Goal: Task Accomplishment & Management: Complete application form

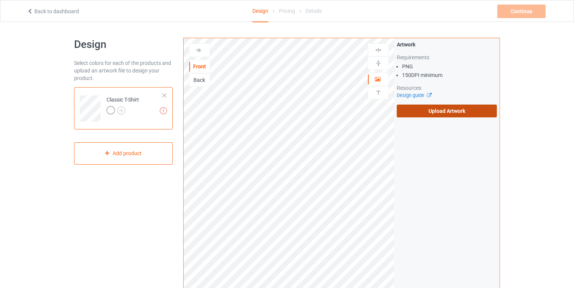
click at [443, 108] on label "Upload Artwork" at bounding box center [447, 111] width 100 height 13
click at [0, 0] on input "Upload Artwork" at bounding box center [0, 0] width 0 height 0
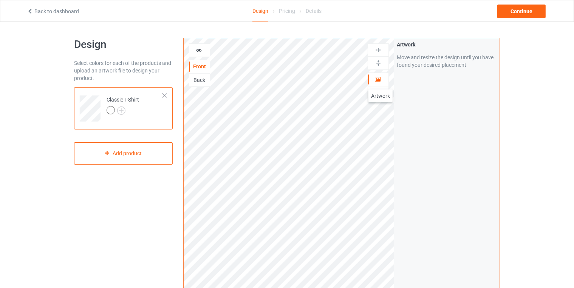
click at [380, 82] on div at bounding box center [378, 80] width 20 height 8
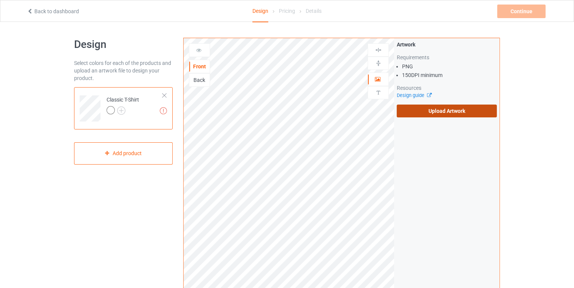
click at [436, 106] on label "Upload Artwork" at bounding box center [447, 111] width 100 height 13
click at [0, 0] on input "Upload Artwork" at bounding box center [0, 0] width 0 height 0
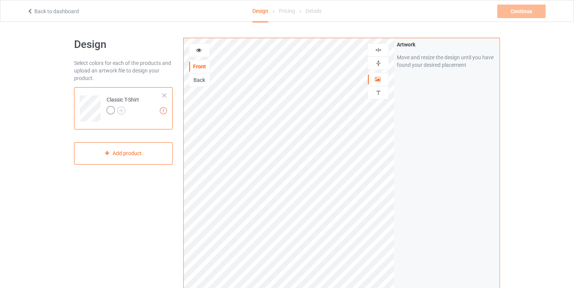
click at [199, 50] on icon at bounding box center [199, 48] width 6 height 5
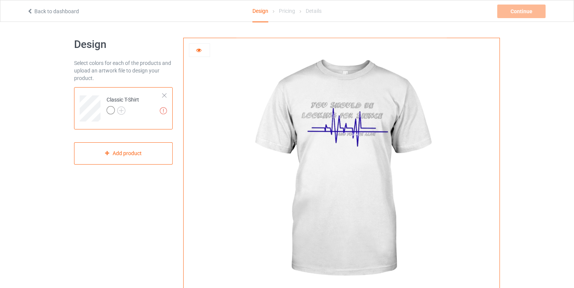
click at [196, 49] on icon at bounding box center [199, 48] width 6 height 5
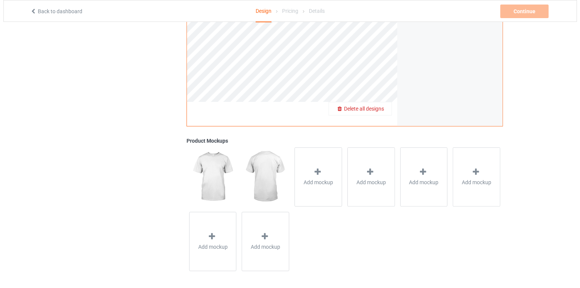
scroll to position [199, 0]
click at [315, 179] on span "Add mockup" at bounding box center [314, 182] width 29 height 8
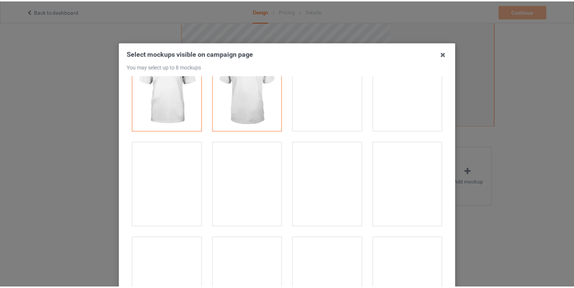
scroll to position [0, 0]
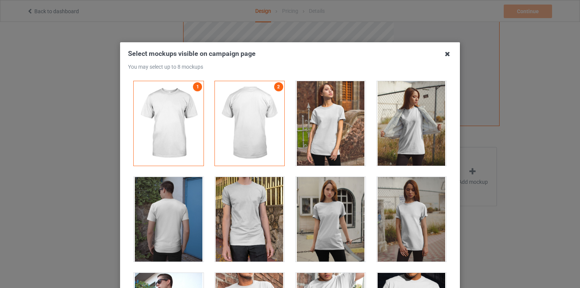
click at [443, 57] on icon at bounding box center [448, 54] width 12 height 12
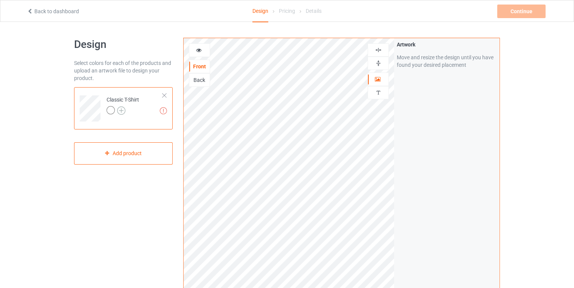
click at [118, 110] on img at bounding box center [121, 111] width 8 height 8
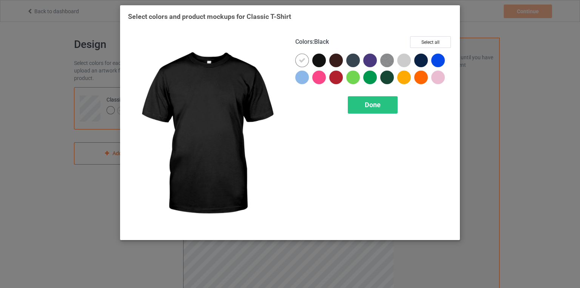
click at [322, 59] on div at bounding box center [319, 61] width 14 height 14
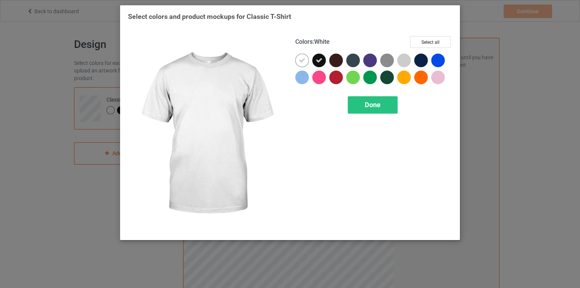
click at [304, 61] on icon at bounding box center [302, 60] width 7 height 7
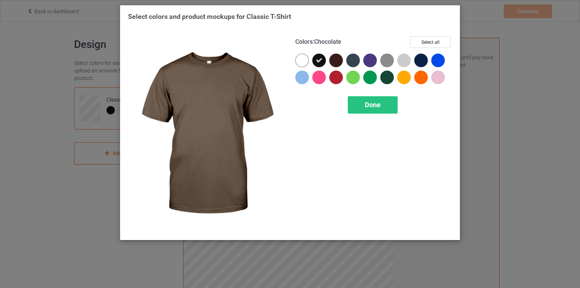
click at [337, 60] on div at bounding box center [336, 61] width 14 height 14
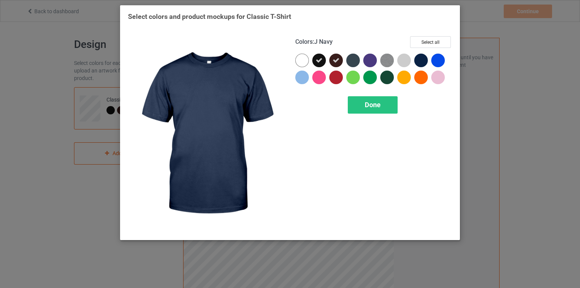
click at [422, 60] on div at bounding box center [421, 61] width 14 height 14
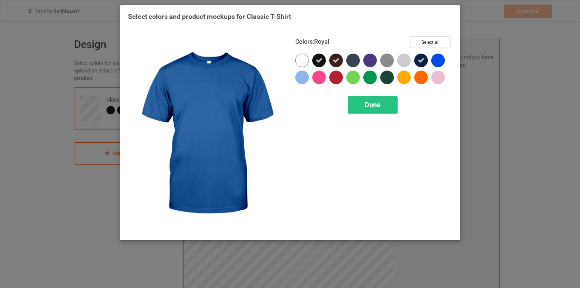
click at [438, 60] on div at bounding box center [438, 61] width 14 height 14
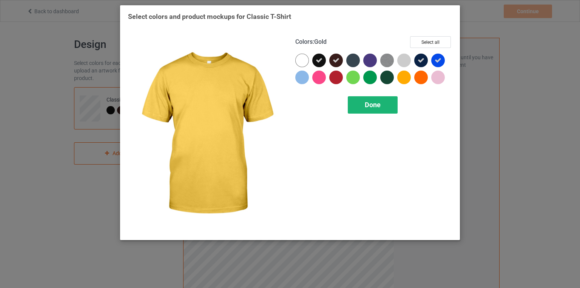
click at [381, 101] on div "Done" at bounding box center [373, 104] width 50 height 17
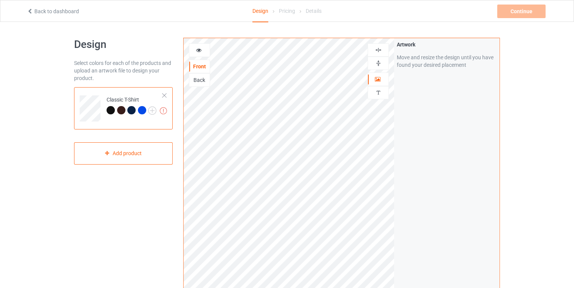
click at [109, 111] on div at bounding box center [111, 110] width 8 height 8
click at [119, 111] on div at bounding box center [121, 110] width 8 height 8
click at [160, 110] on img at bounding box center [163, 110] width 7 height 7
click at [141, 110] on div at bounding box center [142, 110] width 8 height 8
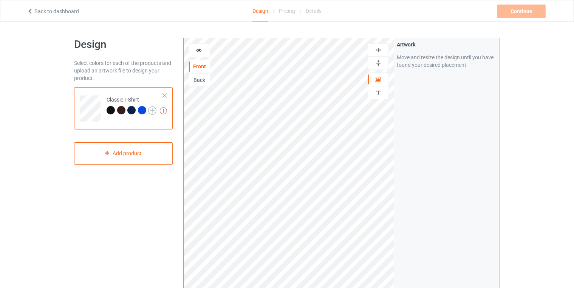
click at [151, 110] on img at bounding box center [152, 111] width 8 height 8
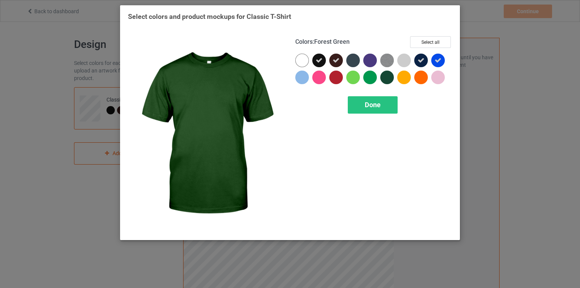
click at [224, 119] on img at bounding box center [206, 134] width 157 height 196
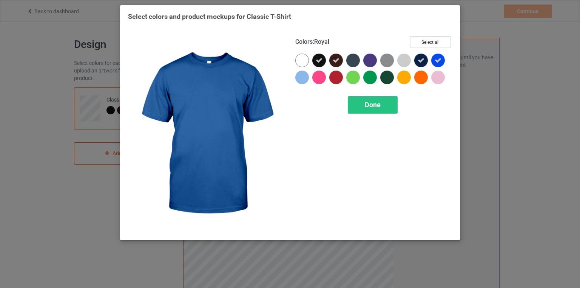
click at [438, 60] on icon at bounding box center [438, 60] width 7 height 7
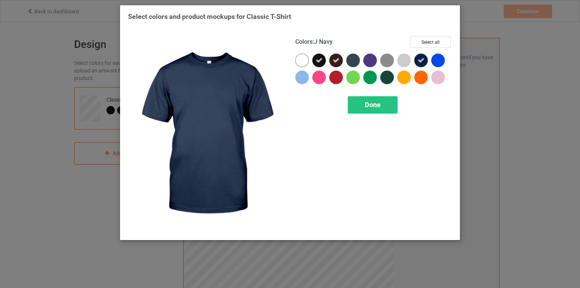
click at [420, 60] on icon at bounding box center [421, 60] width 7 height 7
click at [420, 60] on div at bounding box center [421, 61] width 14 height 14
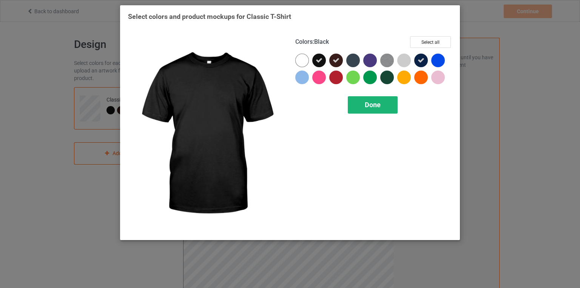
click at [361, 108] on div "Done" at bounding box center [373, 104] width 50 height 17
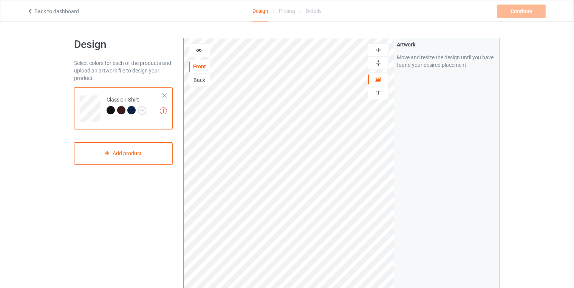
click at [119, 108] on div at bounding box center [121, 110] width 8 height 8
click at [161, 108] on img at bounding box center [163, 110] width 7 height 7
click at [142, 112] on img at bounding box center [142, 111] width 8 height 8
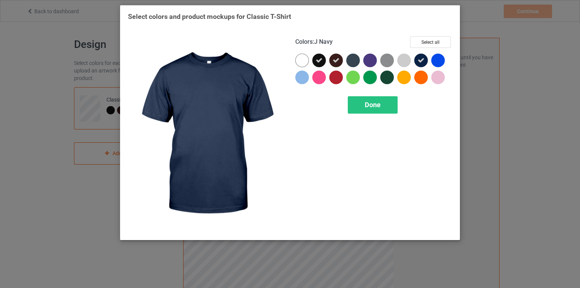
click at [422, 59] on icon at bounding box center [421, 60] width 7 height 7
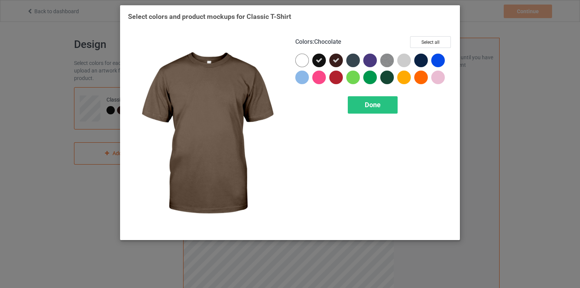
click at [337, 60] on icon at bounding box center [336, 60] width 7 height 7
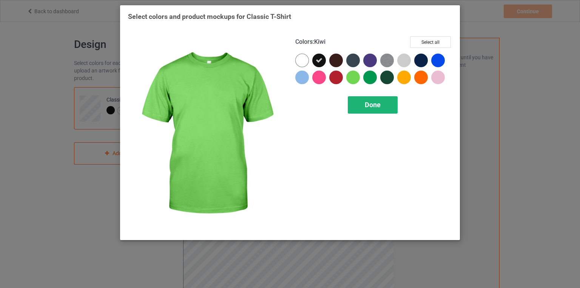
click at [366, 105] on span "Done" at bounding box center [373, 105] width 16 height 8
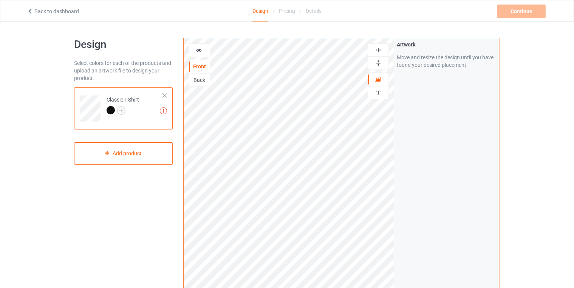
click at [142, 64] on div "Select colors for each of the products and upload an artwork file to design you…" at bounding box center [123, 70] width 99 height 23
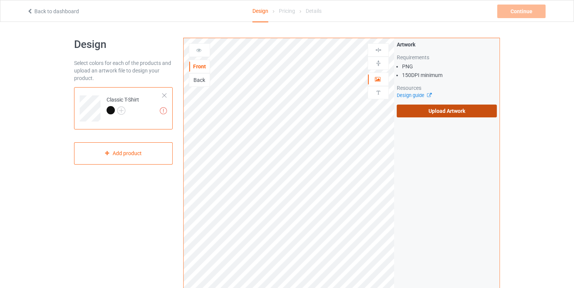
click at [455, 107] on label "Upload Artwork" at bounding box center [447, 111] width 100 height 13
click at [0, 0] on input "Upload Artwork" at bounding box center [0, 0] width 0 height 0
click at [429, 112] on label "Upload Artwork" at bounding box center [447, 111] width 100 height 13
click at [0, 0] on input "Upload Artwork" at bounding box center [0, 0] width 0 height 0
click at [419, 110] on label "Upload Artwork" at bounding box center [447, 111] width 100 height 13
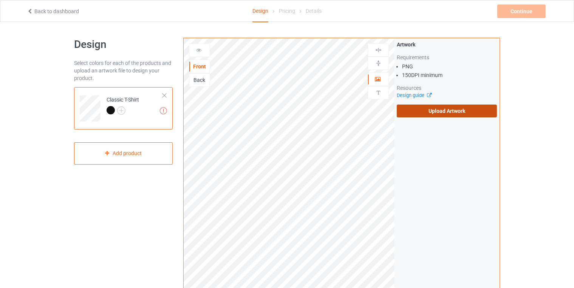
click at [0, 0] on input "Upload Artwork" at bounding box center [0, 0] width 0 height 0
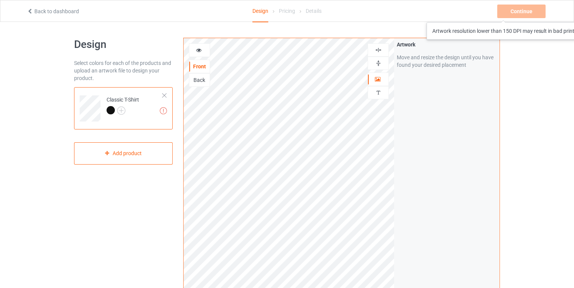
click at [509, 15] on div "Continue Artwork resolution lower than 150 DPI may result in bad print" at bounding box center [522, 12] width 50 height 14
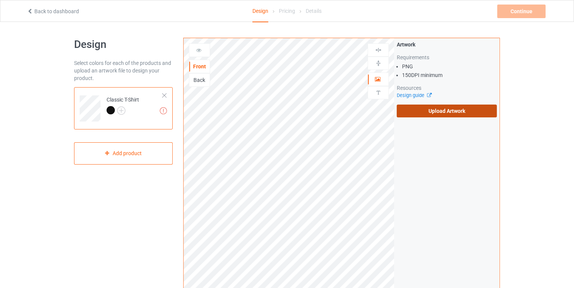
click at [457, 112] on label "Upload Artwork" at bounding box center [447, 111] width 100 height 13
click at [0, 0] on input "Upload Artwork" at bounding box center [0, 0] width 0 height 0
click at [439, 112] on label "Upload Artwork" at bounding box center [447, 111] width 100 height 13
click at [0, 0] on input "Upload Artwork" at bounding box center [0, 0] width 0 height 0
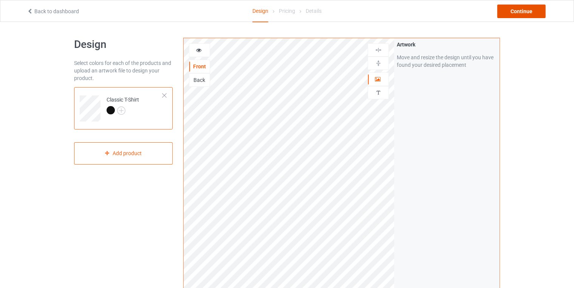
click at [524, 6] on div "Continue" at bounding box center [521, 12] width 48 height 14
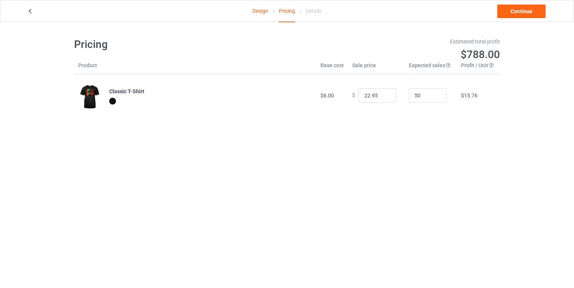
click at [121, 98] on div at bounding box center [210, 102] width 203 height 9
click at [326, 68] on th "Base cost" at bounding box center [332, 68] width 32 height 13
drag, startPoint x: 359, startPoint y: 60, endPoint x: 359, endPoint y: 64, distance: 4.2
click at [359, 64] on div "Estimated total profit $788.00" at bounding box center [396, 49] width 218 height 34
click at [261, 13] on link "Design" at bounding box center [260, 10] width 16 height 21
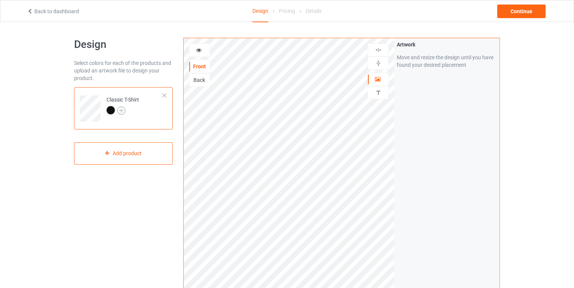
click at [122, 108] on img at bounding box center [121, 111] width 8 height 8
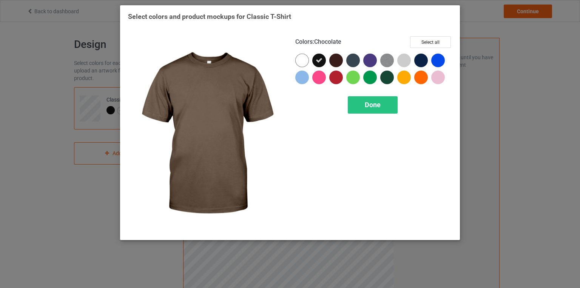
click at [333, 59] on div at bounding box center [336, 61] width 14 height 14
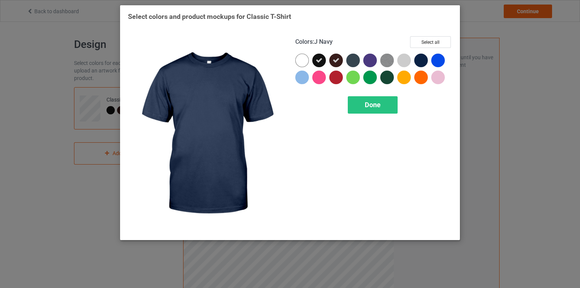
click at [425, 57] on div at bounding box center [421, 61] width 14 height 14
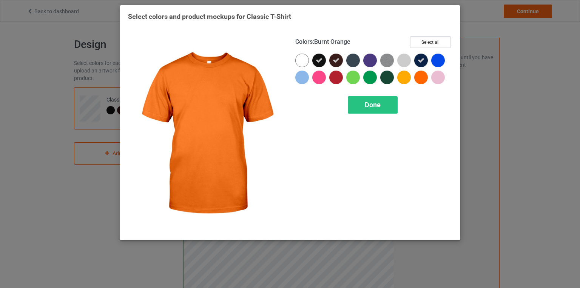
click at [426, 76] on div at bounding box center [421, 78] width 14 height 14
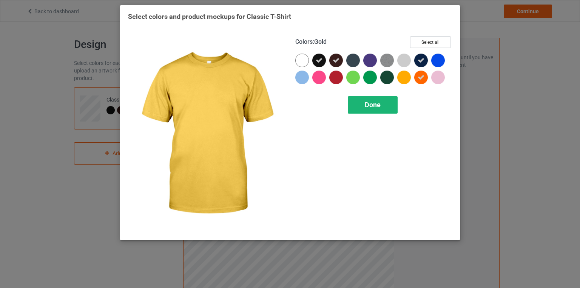
click at [381, 103] on div "Done" at bounding box center [373, 104] width 50 height 17
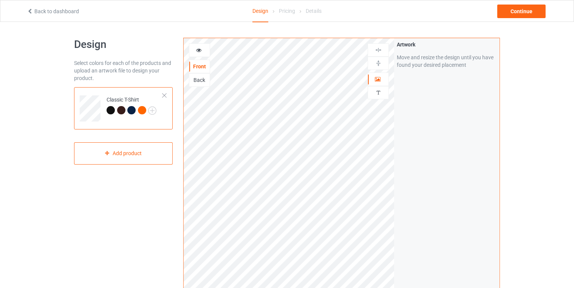
click at [139, 110] on div at bounding box center [142, 110] width 8 height 8
click at [145, 106] on div at bounding box center [142, 110] width 8 height 8
click at [142, 108] on div at bounding box center [142, 110] width 8 height 8
click at [132, 110] on div at bounding box center [131, 110] width 8 height 8
click at [119, 111] on div at bounding box center [121, 110] width 8 height 8
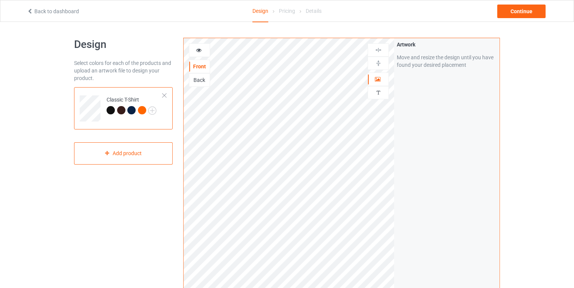
click at [111, 111] on div at bounding box center [111, 110] width 8 height 8
click at [153, 108] on img at bounding box center [152, 111] width 8 height 8
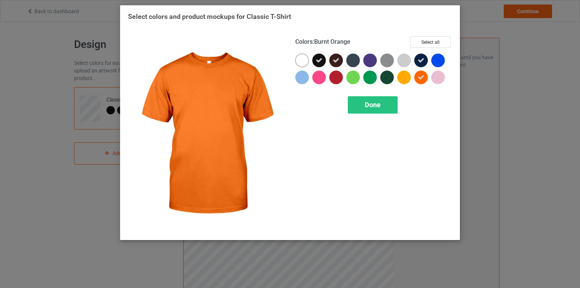
click at [420, 78] on icon at bounding box center [421, 77] width 7 height 7
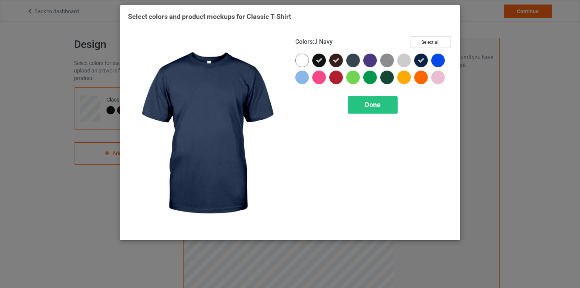
click at [420, 60] on icon at bounding box center [421, 60] width 7 height 7
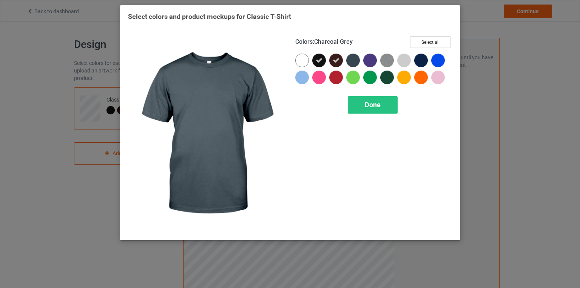
click at [353, 60] on div at bounding box center [353, 61] width 14 height 14
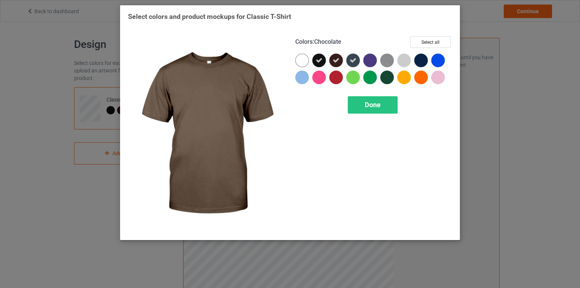
click at [334, 60] on icon at bounding box center [336, 60] width 7 height 7
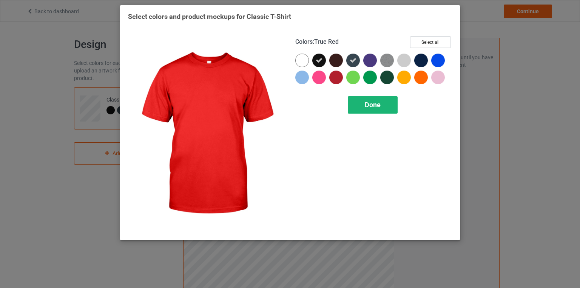
click at [370, 107] on span "Done" at bounding box center [373, 105] width 16 height 8
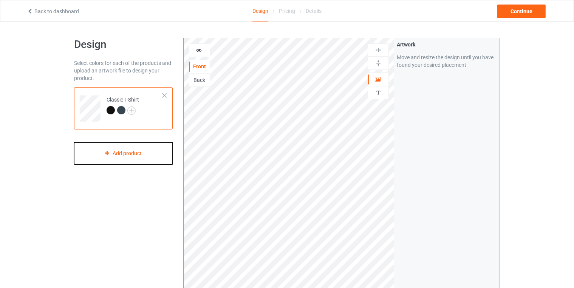
click at [145, 152] on div "Add product" at bounding box center [123, 153] width 99 height 22
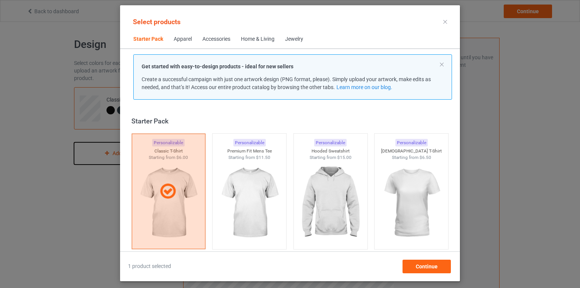
scroll to position [9, 0]
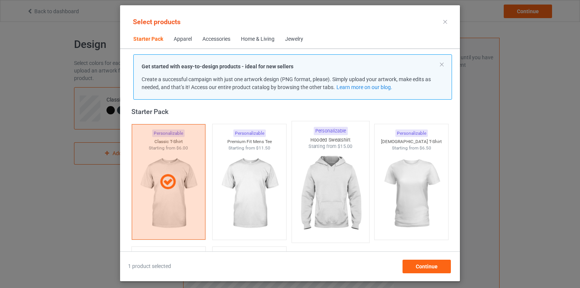
click at [317, 182] on img at bounding box center [330, 194] width 71 height 89
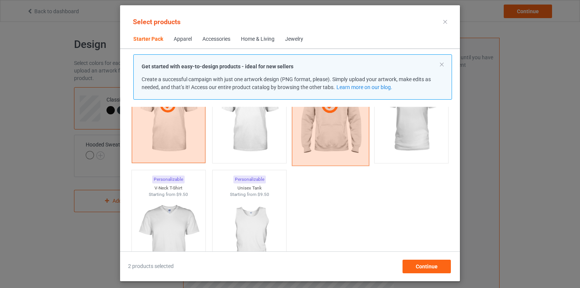
scroll to position [118, 0]
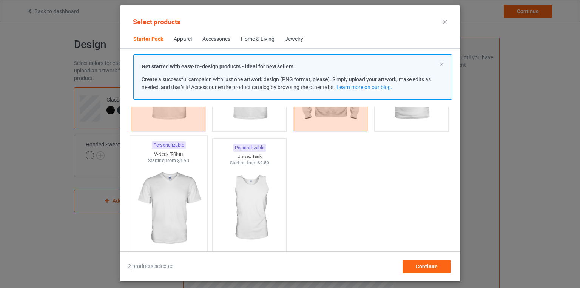
click at [177, 189] on img at bounding box center [168, 208] width 71 height 89
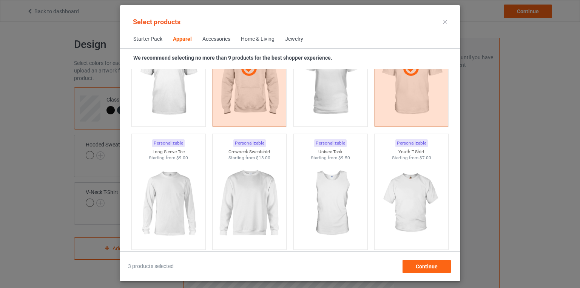
scroll to position [479, 0]
click at [177, 189] on img at bounding box center [169, 204] width 68 height 85
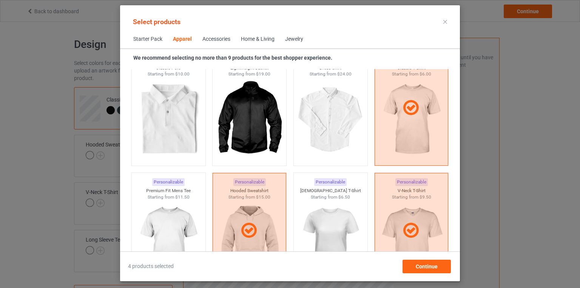
scroll to position [314, 0]
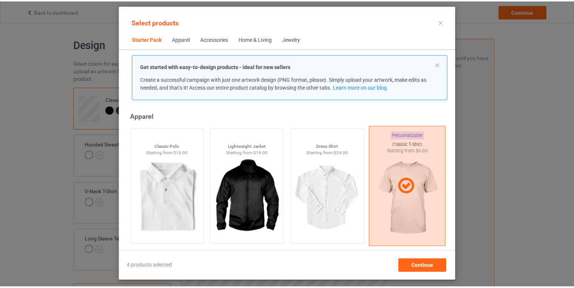
scroll to position [253, 0]
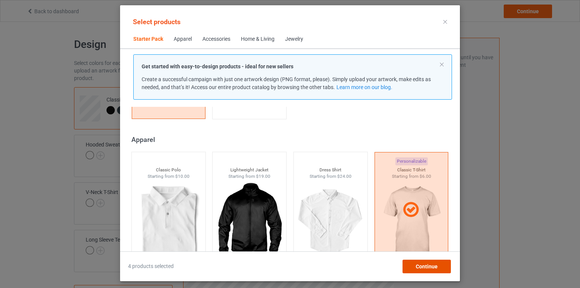
click at [427, 262] on div "Continue" at bounding box center [427, 267] width 48 height 14
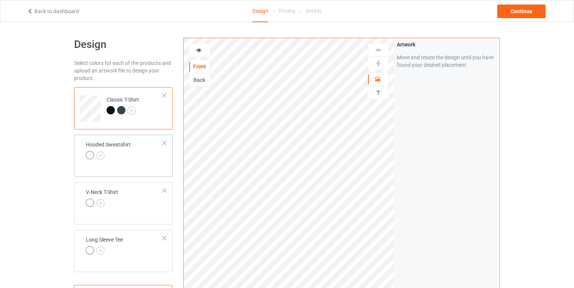
click at [120, 147] on div "Hooded Sweatshirt" at bounding box center [108, 150] width 45 height 18
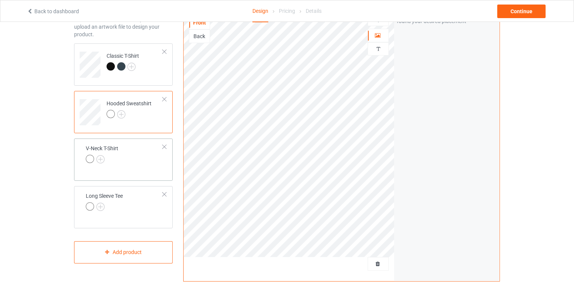
click at [143, 159] on td "V-Neck T-Shirt" at bounding box center [124, 155] width 85 height 26
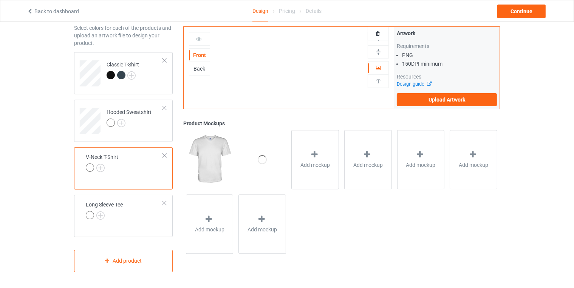
scroll to position [33, 0]
click at [136, 210] on td "Long Sleeve Tee" at bounding box center [124, 213] width 85 height 26
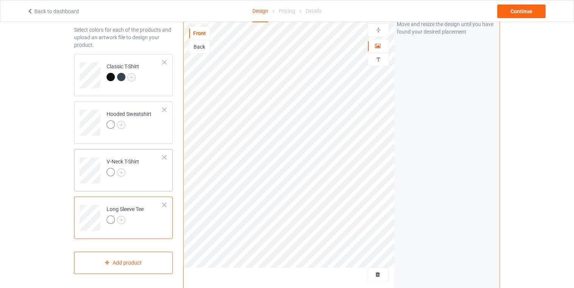
click at [139, 182] on td "V-Neck T-Shirt" at bounding box center [134, 167] width 65 height 31
click at [146, 128] on div at bounding box center [129, 126] width 45 height 11
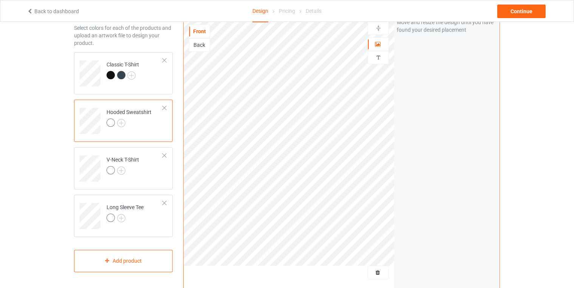
scroll to position [35, 0]
click at [142, 176] on td "V-Neck T-Shirt" at bounding box center [134, 166] width 65 height 31
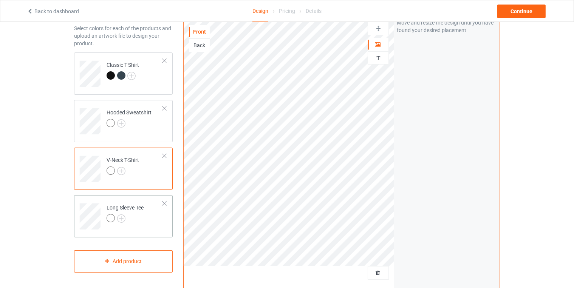
click at [140, 221] on div at bounding box center [125, 219] width 37 height 11
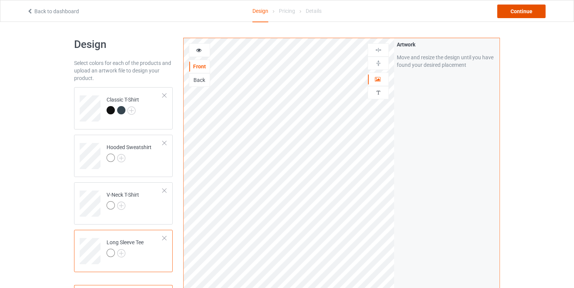
click at [527, 9] on div "Continue" at bounding box center [521, 12] width 48 height 14
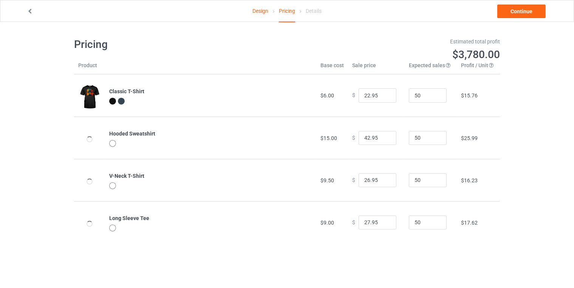
scroll to position [22, 0]
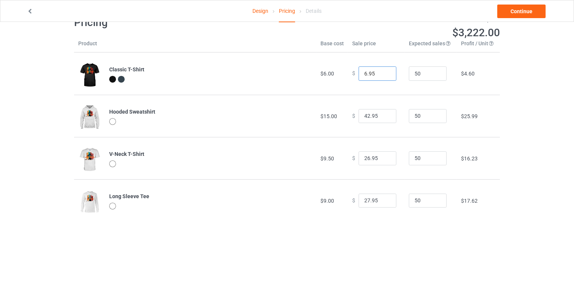
click at [383, 74] on input "6.95" at bounding box center [378, 73] width 38 height 14
click at [383, 74] on input "5.95" at bounding box center [378, 73] width 38 height 14
click at [383, 71] on input "24.95" at bounding box center [378, 73] width 38 height 14
click at [383, 71] on input "38.95" at bounding box center [378, 73] width 38 height 14
click at [383, 73] on input "22.95" at bounding box center [378, 73] width 38 height 14
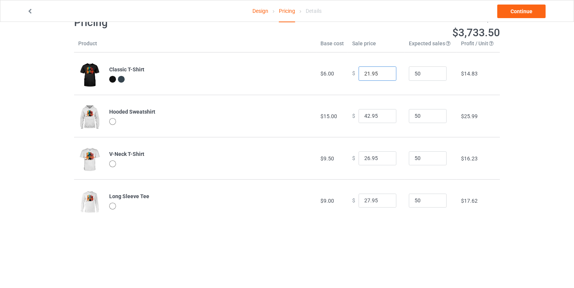
click at [383, 73] on input "21.95" at bounding box center [378, 73] width 38 height 14
click at [383, 73] on input "20.95" at bounding box center [378, 73] width 38 height 14
click at [383, 73] on input "19.95" at bounding box center [378, 73] width 38 height 14
click at [383, 73] on input "18.95" at bounding box center [378, 73] width 38 height 14
click at [383, 73] on input "17.95" at bounding box center [378, 73] width 38 height 14
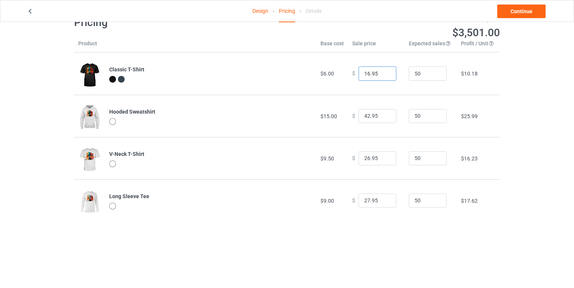
click at [383, 73] on input "16.95" at bounding box center [378, 73] width 38 height 14
click at [383, 73] on input "15.95" at bounding box center [378, 73] width 38 height 14
click at [383, 69] on input "16.95" at bounding box center [378, 73] width 38 height 14
click at [383, 69] on input "17.95" at bounding box center [378, 73] width 38 height 14
click at [383, 69] on input "18.95" at bounding box center [378, 73] width 38 height 14
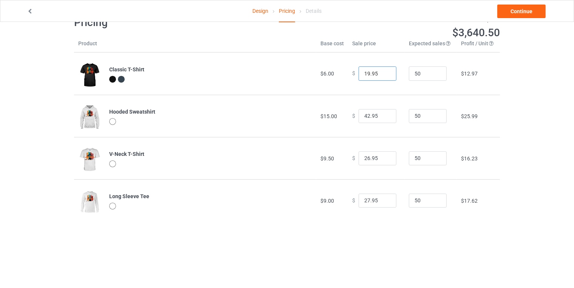
click at [383, 69] on input "19.95" at bounding box center [378, 73] width 38 height 14
click at [383, 69] on input "20.95" at bounding box center [378, 73] width 38 height 14
click at [383, 69] on input "21.95" at bounding box center [378, 73] width 38 height 14
click at [383, 73] on input "20.95" at bounding box center [378, 73] width 38 height 14
click at [383, 73] on input "19.95" at bounding box center [378, 73] width 38 height 14
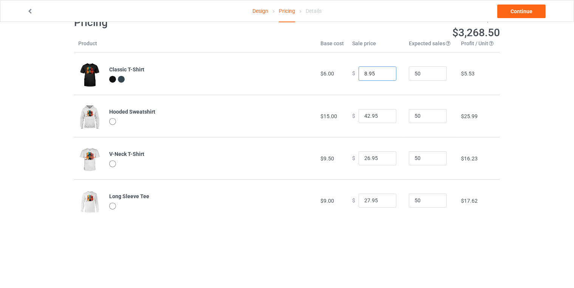
click at [383, 73] on input "8.95" at bounding box center [378, 73] width 38 height 14
click at [383, 70] on input "9.95" at bounding box center [378, 73] width 38 height 14
click at [383, 70] on input "10.95" at bounding box center [378, 73] width 38 height 14
click at [383, 70] on input "11.95" at bounding box center [378, 73] width 38 height 14
click at [383, 70] on input "12.95" at bounding box center [378, 73] width 38 height 14
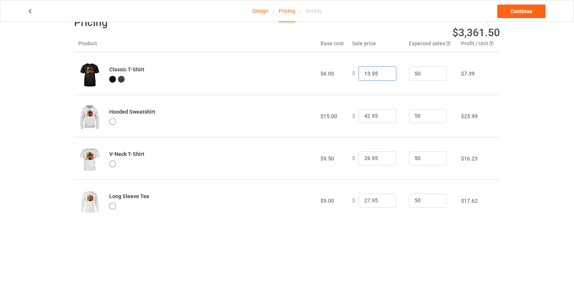
click at [383, 70] on input "13.95" at bounding box center [378, 73] width 38 height 14
click at [383, 70] on input "14.95" at bounding box center [378, 73] width 38 height 14
click at [383, 70] on input "15.95" at bounding box center [378, 73] width 38 height 14
click at [383, 73] on input "-1.05" at bounding box center [378, 73] width 38 height 14
click at [383, 73] on input "-3.05" at bounding box center [378, 73] width 38 height 14
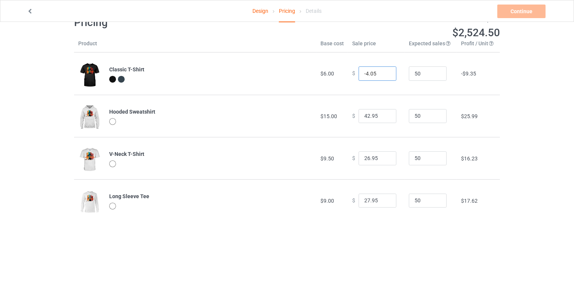
click at [383, 73] on input "-4.05" at bounding box center [378, 73] width 38 height 14
click at [383, 73] on input "-5.05" at bounding box center [378, 73] width 38 height 14
click at [384, 71] on input "-4.05" at bounding box center [378, 73] width 38 height 14
click at [384, 71] on input "-3.05" at bounding box center [378, 73] width 38 height 14
click at [384, 71] on input "-2.05" at bounding box center [378, 73] width 38 height 14
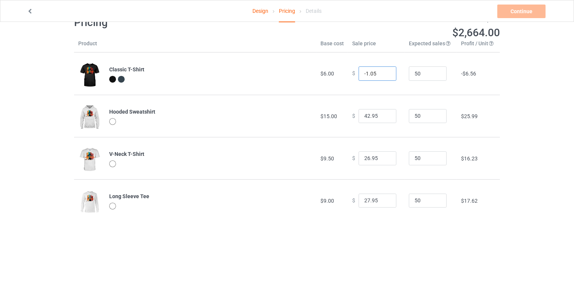
click at [384, 71] on input "-1.05" at bounding box center [378, 73] width 38 height 14
click at [384, 71] on input "-0.05" at bounding box center [378, 73] width 38 height 14
click at [384, 71] on input "0.95" at bounding box center [378, 73] width 38 height 14
click at [384, 71] on input "1.95" at bounding box center [378, 73] width 38 height 14
click at [384, 71] on input "2.95" at bounding box center [378, 73] width 38 height 14
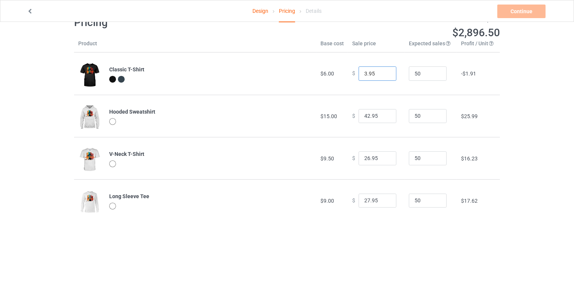
click at [384, 71] on input "3.95" at bounding box center [378, 73] width 38 height 14
click at [384, 71] on input "4.95" at bounding box center [378, 73] width 38 height 14
click at [384, 71] on input "5.95" at bounding box center [378, 73] width 38 height 14
click at [384, 71] on input "6.95" at bounding box center [378, 73] width 38 height 14
click at [384, 71] on input "7.95" at bounding box center [378, 73] width 38 height 14
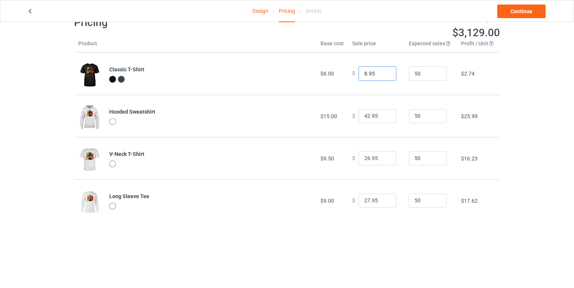
click at [384, 71] on input "8.95" at bounding box center [378, 73] width 38 height 14
click at [384, 73] on input "7.95" at bounding box center [378, 73] width 38 height 14
click at [384, 73] on input "6.95" at bounding box center [378, 73] width 38 height 14
click at [384, 73] on input "5.95" at bounding box center [378, 73] width 38 height 14
click at [384, 70] on input "6.95" at bounding box center [378, 73] width 38 height 14
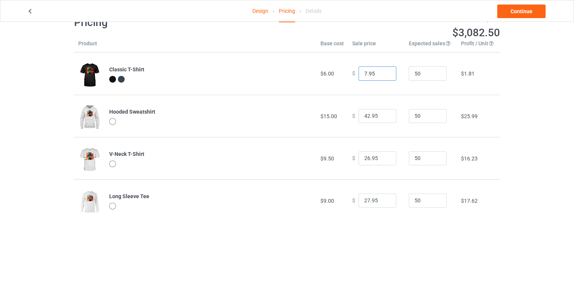
click at [384, 70] on input "7.95" at bounding box center [378, 73] width 38 height 14
click at [384, 70] on input "8.95" at bounding box center [378, 73] width 38 height 14
click at [384, 70] on input "9.95" at bounding box center [378, 73] width 38 height 14
click at [384, 70] on input "10.95" at bounding box center [378, 73] width 38 height 14
click at [384, 70] on input "11.95" at bounding box center [378, 73] width 38 height 14
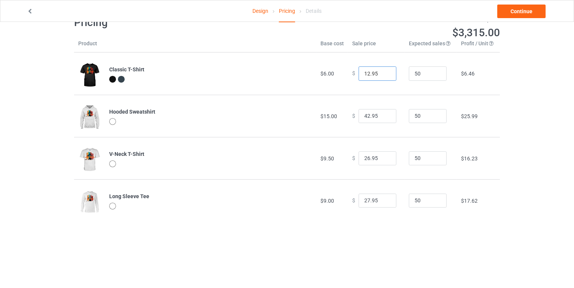
click at [384, 70] on input "12.95" at bounding box center [378, 73] width 38 height 14
click at [384, 70] on input "13.95" at bounding box center [378, 73] width 38 height 14
click at [384, 70] on input "14.95" at bounding box center [378, 73] width 38 height 14
type input "15.95"
click at [384, 70] on input "15.95" at bounding box center [378, 73] width 38 height 14
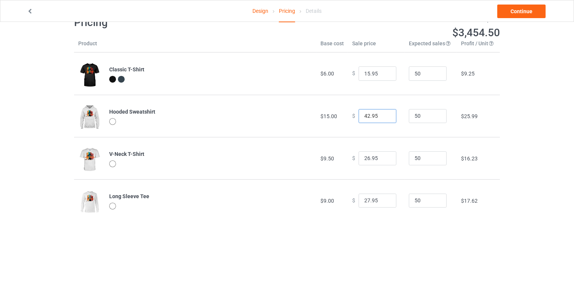
click at [387, 118] on input "42.95" at bounding box center [378, 116] width 38 height 14
click at [383, 117] on input "41.95" at bounding box center [378, 116] width 38 height 14
click at [383, 117] on input "40.95" at bounding box center [378, 116] width 38 height 14
click at [383, 117] on input "39.95" at bounding box center [378, 116] width 38 height 14
click at [383, 117] on input "38.95" at bounding box center [378, 116] width 38 height 14
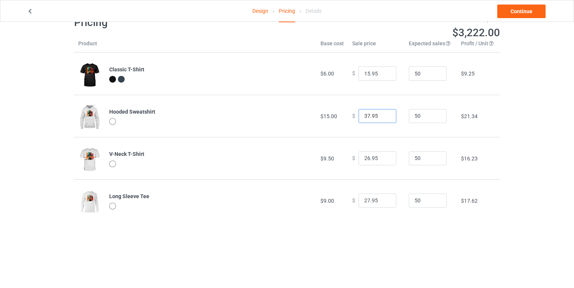
click at [383, 117] on input "37.95" at bounding box center [378, 116] width 38 height 14
click at [383, 117] on input "36.95" at bounding box center [378, 116] width 38 height 14
click at [383, 117] on input "35.95" at bounding box center [378, 116] width 38 height 14
click at [383, 117] on input "34.95" at bounding box center [378, 116] width 38 height 14
click at [383, 117] on input "33.95" at bounding box center [378, 116] width 38 height 14
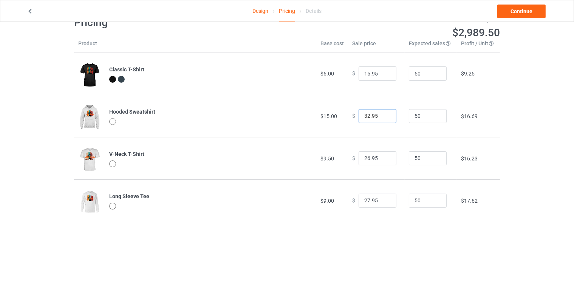
click at [383, 117] on input "32.95" at bounding box center [378, 116] width 38 height 14
click at [383, 117] on input "31.95" at bounding box center [378, 116] width 38 height 14
click at [383, 117] on input "30.95" at bounding box center [378, 116] width 38 height 14
click at [383, 117] on input "29.95" at bounding box center [378, 116] width 38 height 14
click at [383, 117] on input "28.95" at bounding box center [378, 116] width 38 height 14
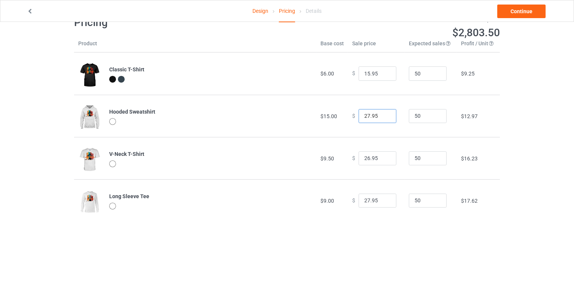
click at [383, 117] on input "27.95" at bounding box center [378, 116] width 38 height 14
click at [383, 117] on input "26.95" at bounding box center [378, 116] width 38 height 14
click at [383, 117] on input "25.95" at bounding box center [378, 116] width 38 height 14
type input "24.95"
click at [383, 117] on input "24.95" at bounding box center [378, 116] width 38 height 14
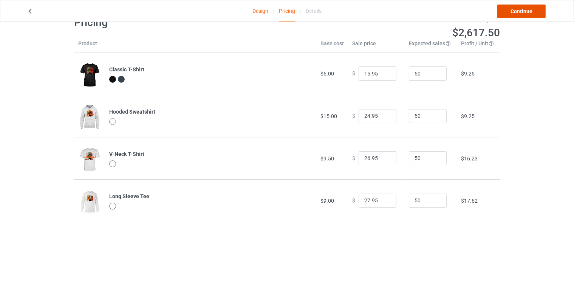
click at [521, 14] on link "Continue" at bounding box center [521, 12] width 48 height 14
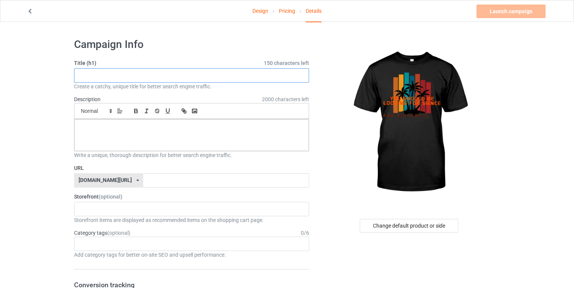
click at [240, 71] on input "text" at bounding box center [191, 75] width 235 height 14
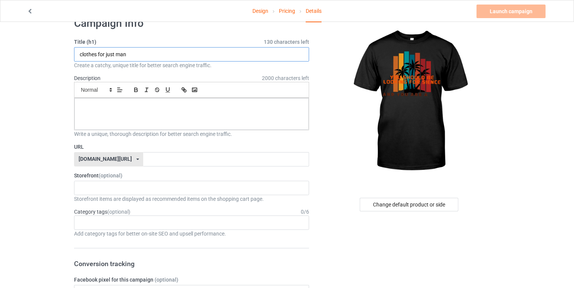
scroll to position [22, 0]
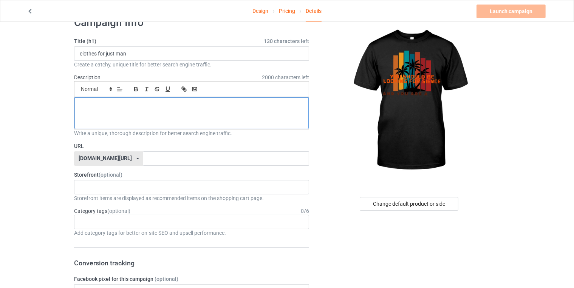
click at [193, 102] on p at bounding box center [191, 105] width 222 height 7
click at [160, 54] on input "clothes for just man" at bounding box center [191, 53] width 235 height 14
type input "clothes man"
click at [166, 107] on p at bounding box center [191, 105] width 222 height 7
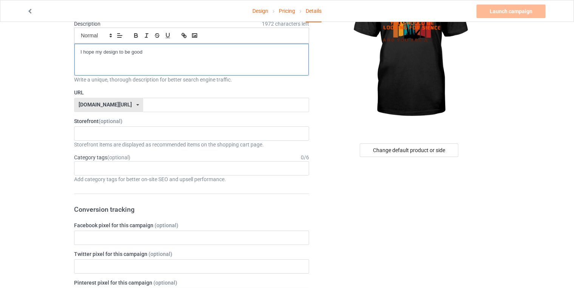
scroll to position [88, 0]
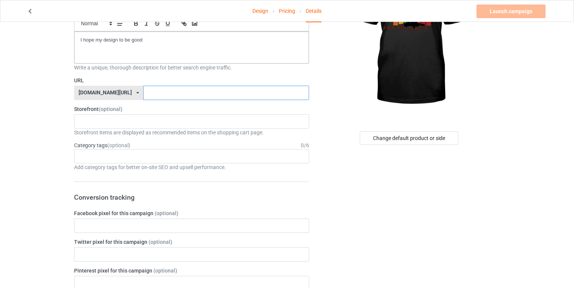
click at [184, 93] on input "text" at bounding box center [225, 93] width 165 height 14
type input "clothesman"
click at [189, 114] on div "No result found" at bounding box center [191, 121] width 235 height 14
click at [339, 118] on div at bounding box center [410, 35] width 180 height 170
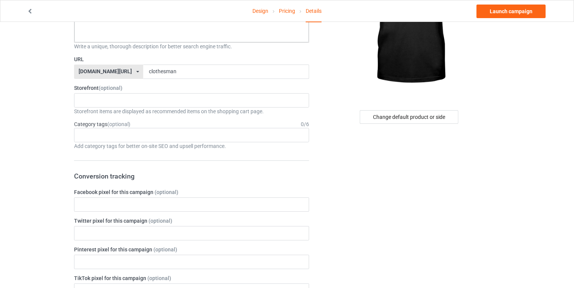
scroll to position [109, 0]
click at [278, 130] on div "Age > [DEMOGRAPHIC_DATA] > 1 Age > [DEMOGRAPHIC_DATA] Months > 1 Month Age > [D…" at bounding box center [191, 135] width 235 height 14
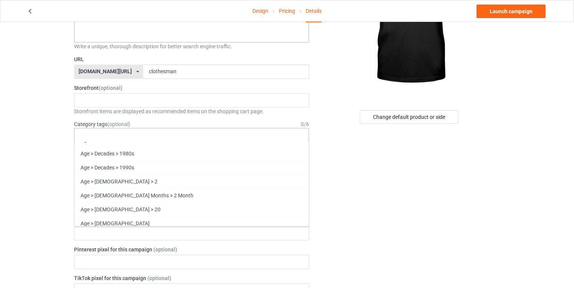
scroll to position [377, 0]
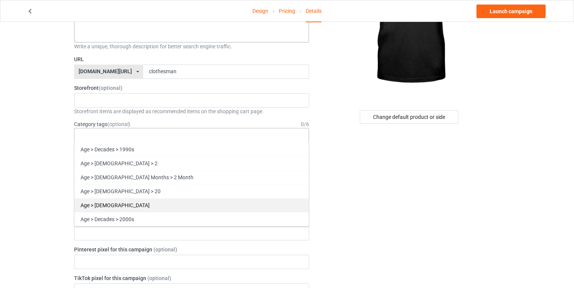
click at [167, 198] on div "Age > [DEMOGRAPHIC_DATA]" at bounding box center [191, 205] width 234 height 14
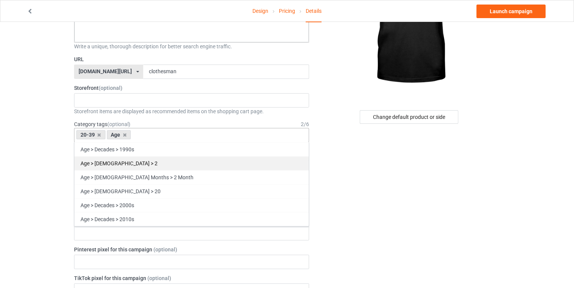
click at [174, 157] on div "Age > [DEMOGRAPHIC_DATA] > 2" at bounding box center [191, 163] width 234 height 14
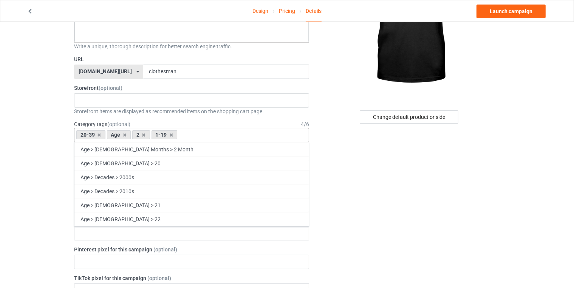
scroll to position [363, 0]
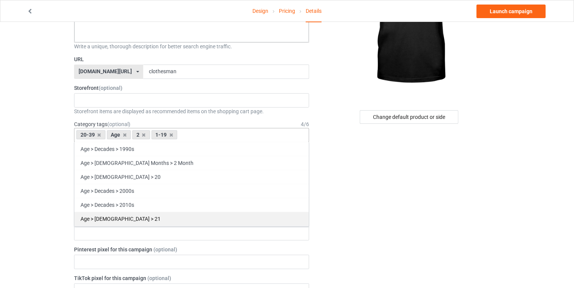
click at [142, 212] on div "Age > [DEMOGRAPHIC_DATA] > 21" at bounding box center [191, 219] width 234 height 14
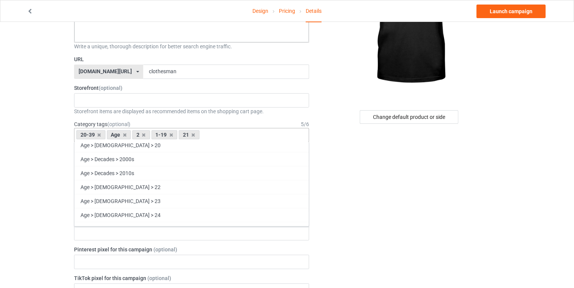
scroll to position [396, 0]
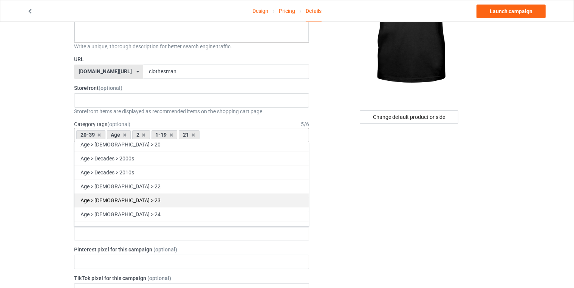
click at [134, 193] on div "Age > [DEMOGRAPHIC_DATA] > 23" at bounding box center [191, 200] width 234 height 14
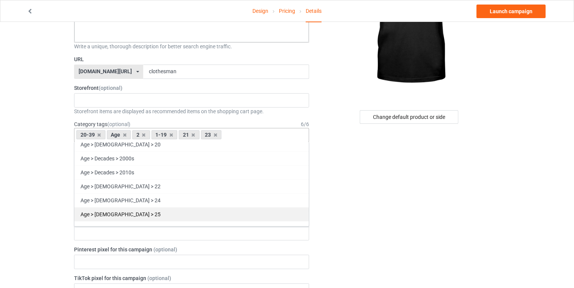
click at [125, 207] on div "Age > [DEMOGRAPHIC_DATA] > 25" at bounding box center [191, 214] width 234 height 14
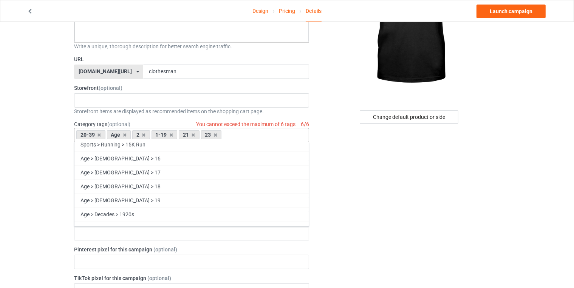
scroll to position [197, 0]
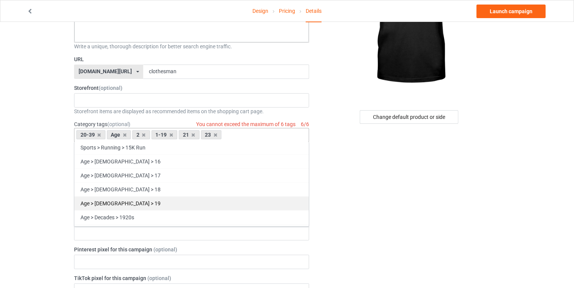
click at [131, 196] on div "Age > [DEMOGRAPHIC_DATA] > 19" at bounding box center [191, 203] width 234 height 14
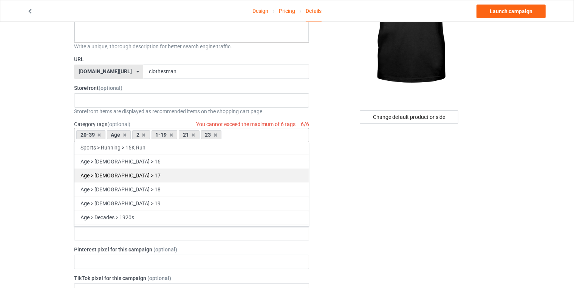
click at [130, 171] on div "Age > [DEMOGRAPHIC_DATA] > 17" at bounding box center [191, 176] width 234 height 14
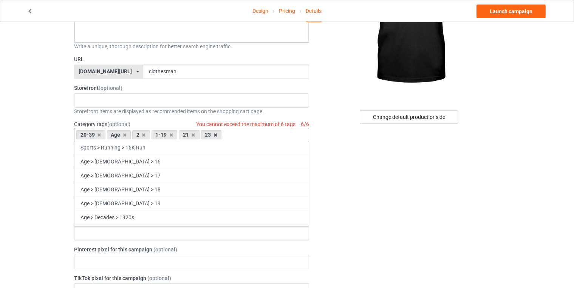
click at [216, 133] on icon at bounding box center [215, 135] width 4 height 5
click at [192, 133] on icon at bounding box center [194, 135] width 4 height 5
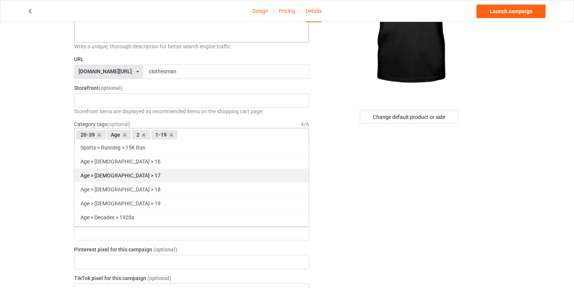
click at [129, 169] on div "Age > [DEMOGRAPHIC_DATA] > 17" at bounding box center [191, 176] width 234 height 14
click at [122, 171] on div "Age > [DEMOGRAPHIC_DATA] > 18" at bounding box center [191, 176] width 234 height 14
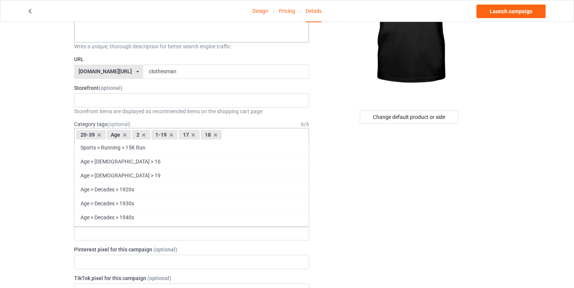
click at [122, 171] on div "Age > [DEMOGRAPHIC_DATA] > 19" at bounding box center [191, 176] width 234 height 14
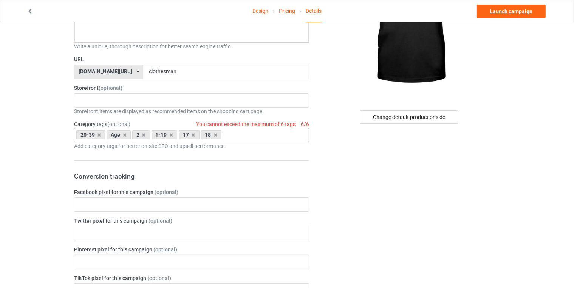
click at [329, 111] on div "Change default product or side" at bounding box center [410, 117] width 180 height 14
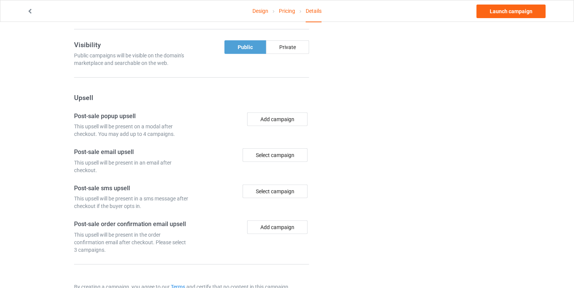
scroll to position [491, 0]
click at [242, 40] on div "Public" at bounding box center [245, 47] width 42 height 14
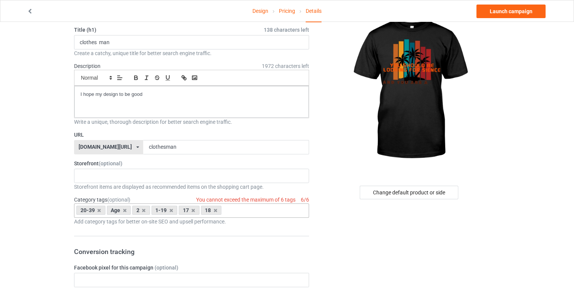
scroll to position [32, 0]
click at [219, 172] on div "No result found" at bounding box center [191, 177] width 235 height 14
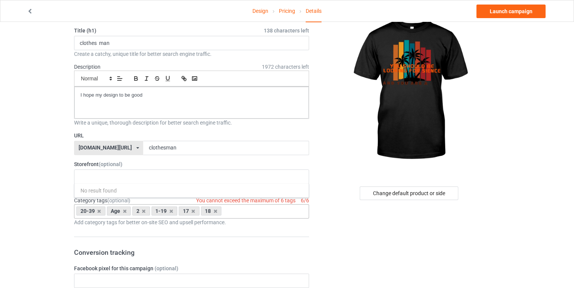
scroll to position [0, 0]
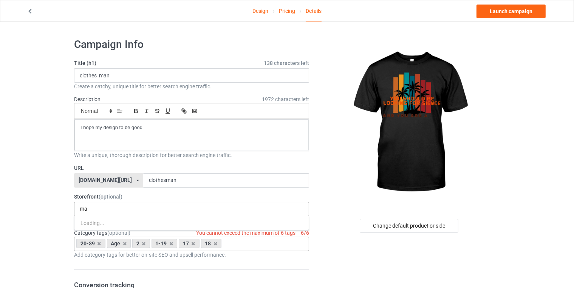
type input "m"
type input "p"
type input "a"
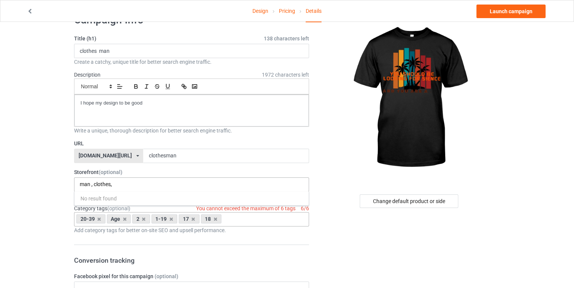
scroll to position [30, 0]
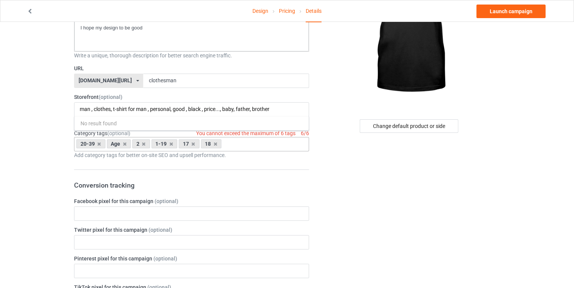
scroll to position [100, 0]
type input "man , clothes, t-shirt for man , personal, good , black , price..., baby, fathe…"
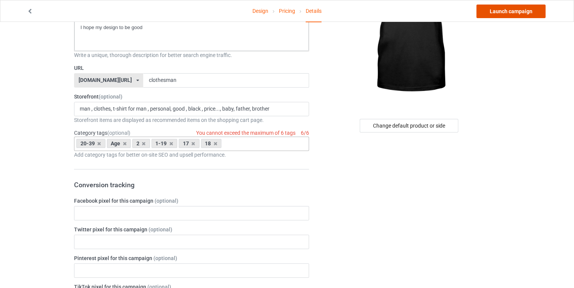
click at [501, 13] on link "Launch campaign" at bounding box center [510, 12] width 69 height 14
